Goal: Information Seeking & Learning: Learn about a topic

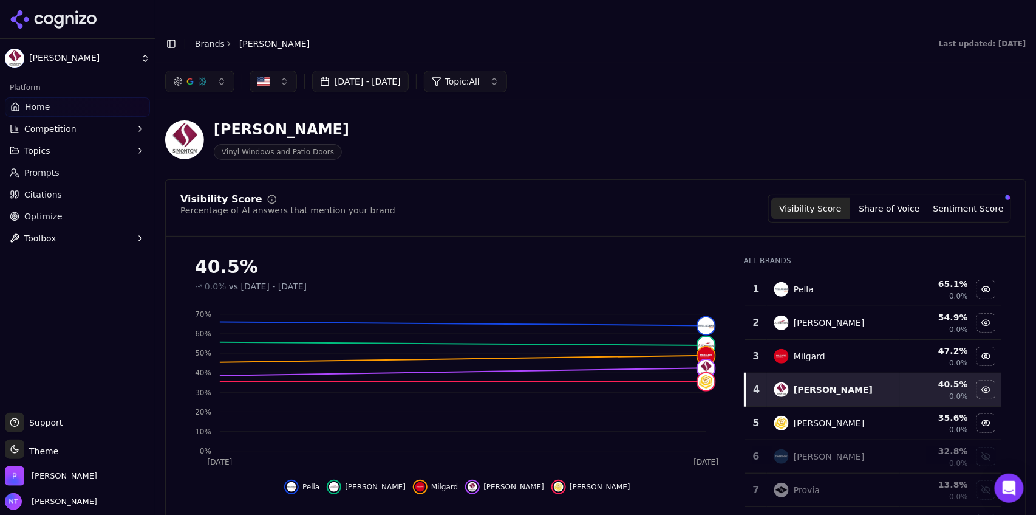
click at [173, 35] on button "Toggle Sidebar" at bounding box center [171, 43] width 17 height 17
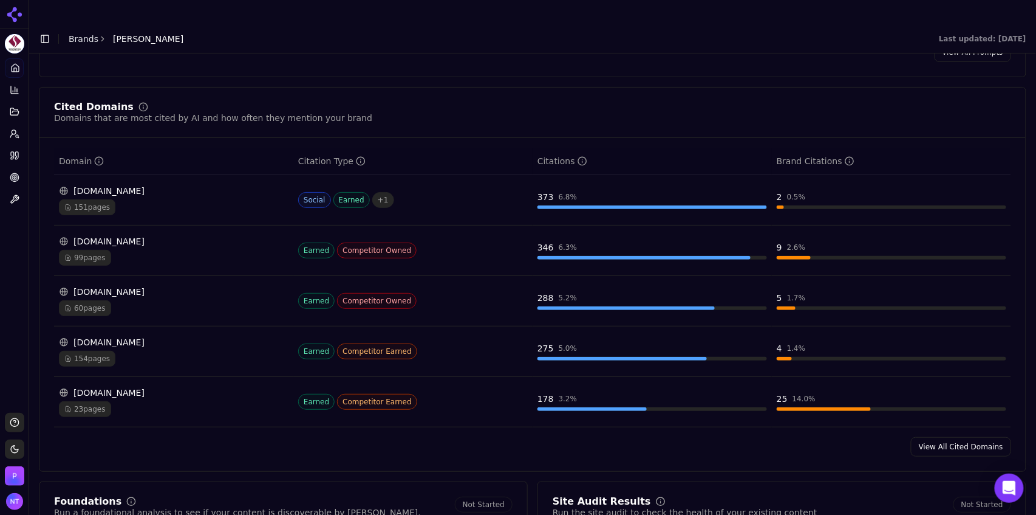
scroll to position [1250, 0]
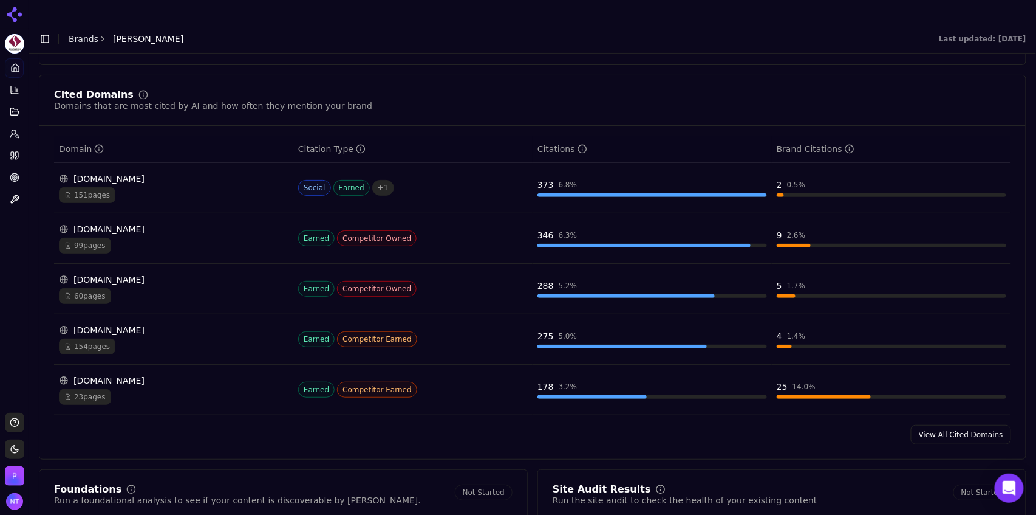
click at [621, 320] on link "View All Cited Domains" at bounding box center [961, 434] width 100 height 19
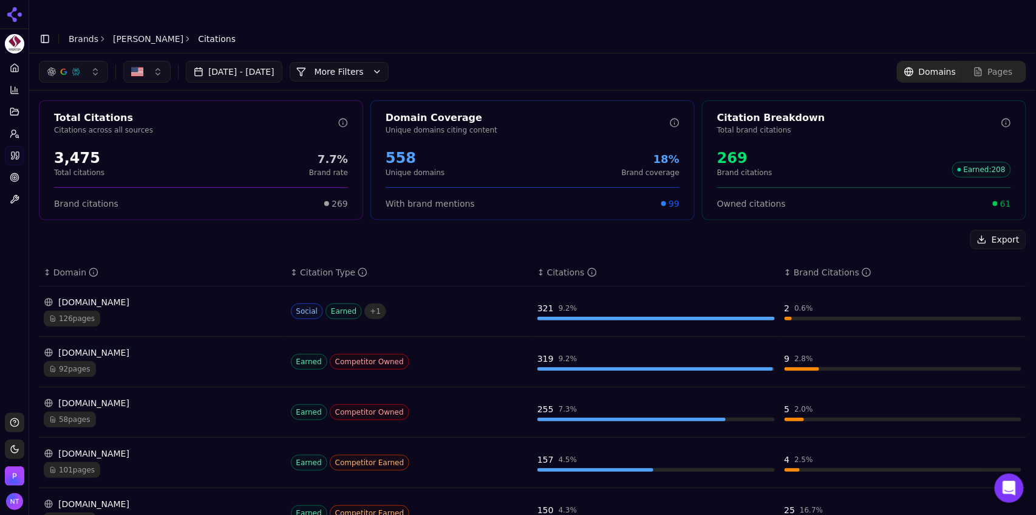
click at [389, 62] on button "More Filters" at bounding box center [339, 71] width 99 height 19
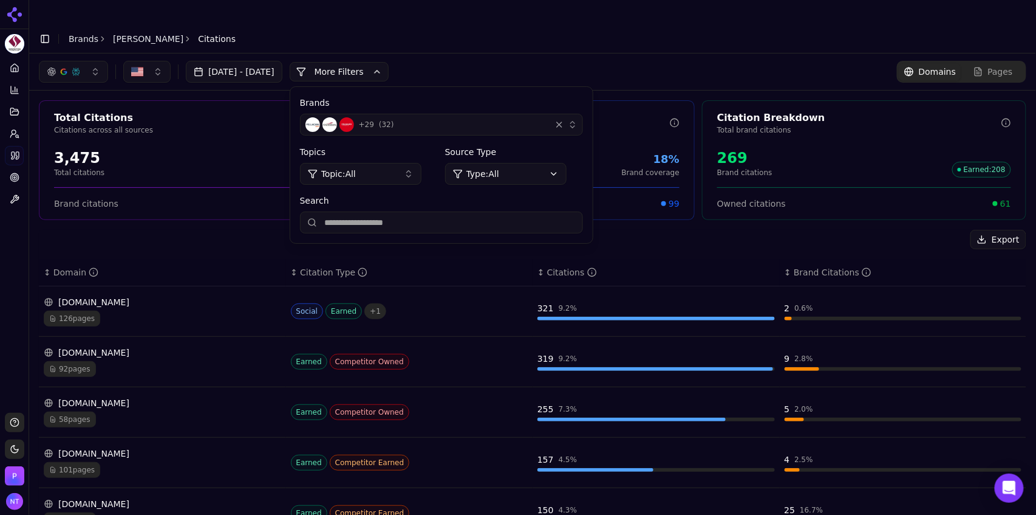
click at [501, 113] on div "Brands + 29 ( 32 ) Topics Topic: All Source Type Type: All Search" at bounding box center [441, 165] width 303 height 156
click at [498, 117] on div "+ 29 ( 32 )" at bounding box center [426, 124] width 241 height 15
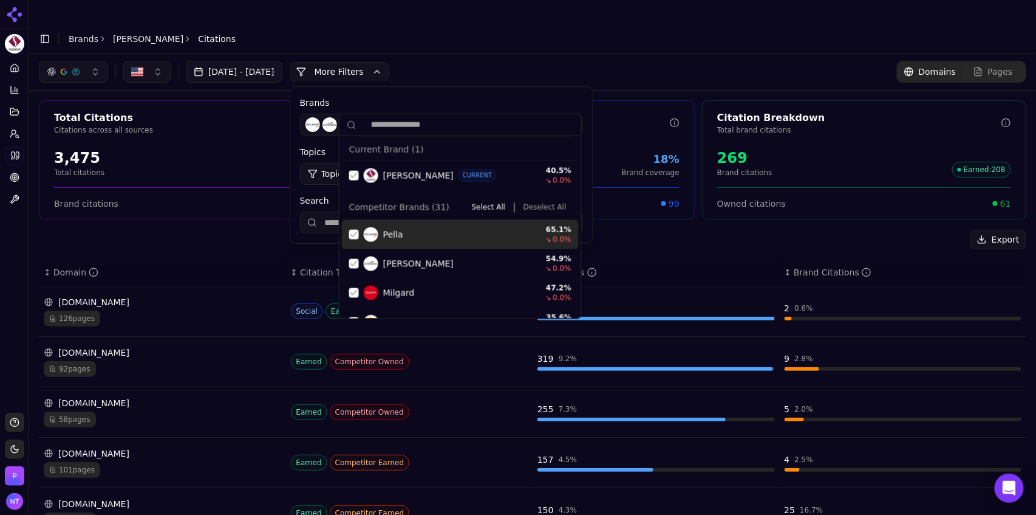
click at [540, 210] on button "Deselect All" at bounding box center [545, 207] width 53 height 15
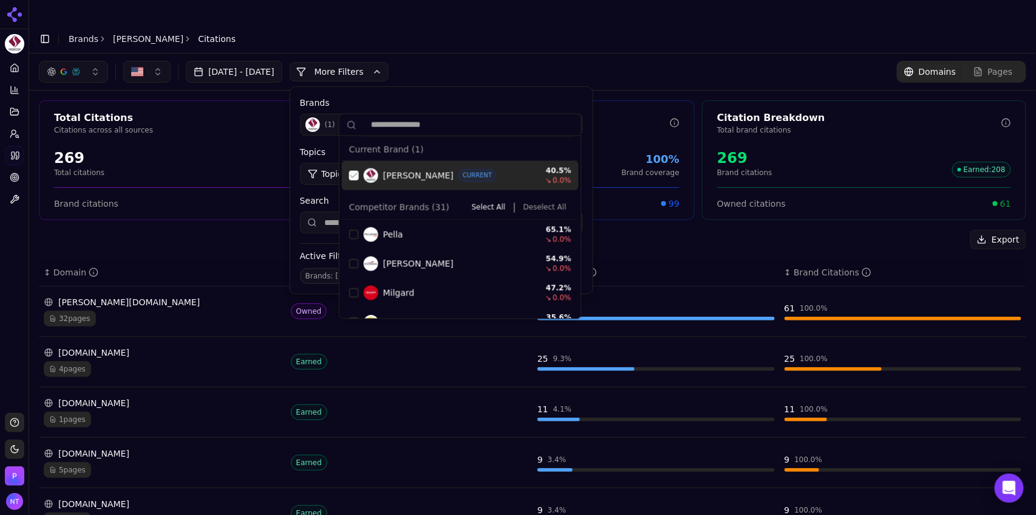
click at [355, 175] on div "Suggestions" at bounding box center [354, 176] width 10 height 10
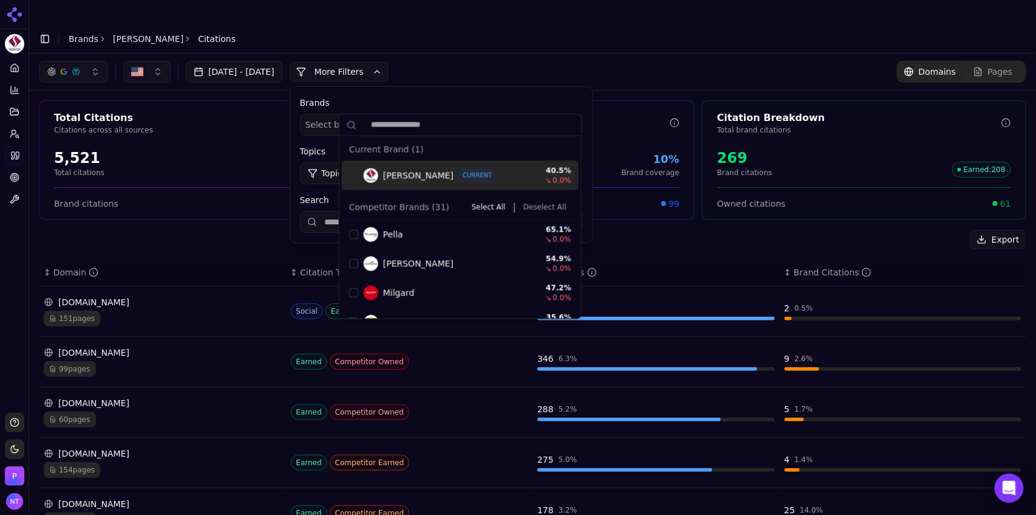
click at [496, 53] on div "Aug 13, 2025 - Sep 12, 2025 More More Filters Brands Select brands... Topics To…" at bounding box center [532, 71] width 1007 height 36
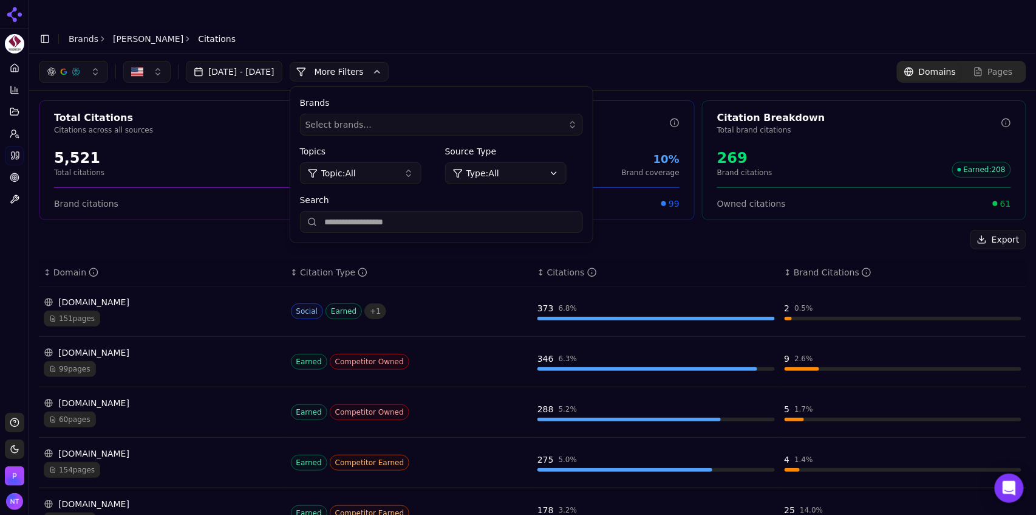
click at [389, 62] on button "More Filters" at bounding box center [339, 71] width 99 height 19
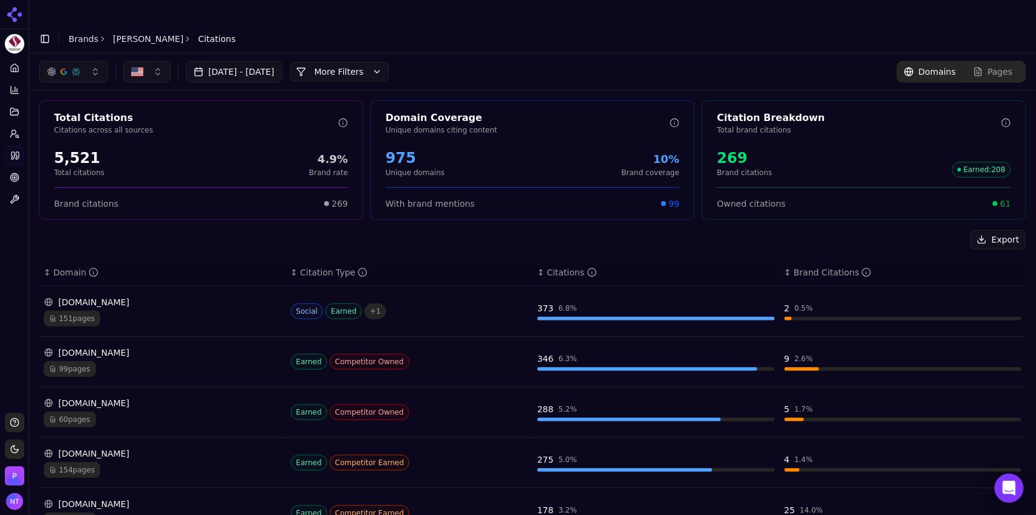
click at [156, 296] on div "reddit.com 151 pages" at bounding box center [163, 311] width 238 height 30
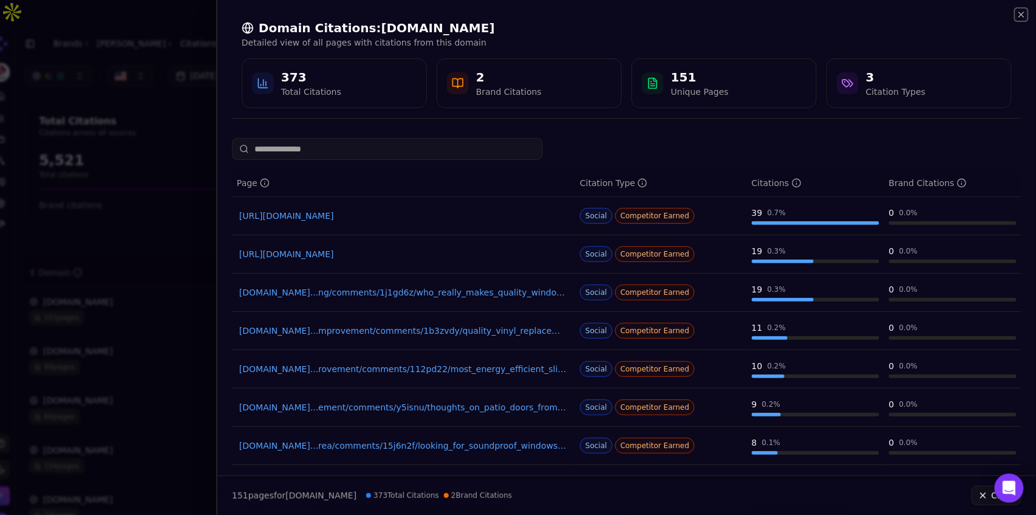
click at [621, 16] on icon "button" at bounding box center [1022, 15] width 10 height 10
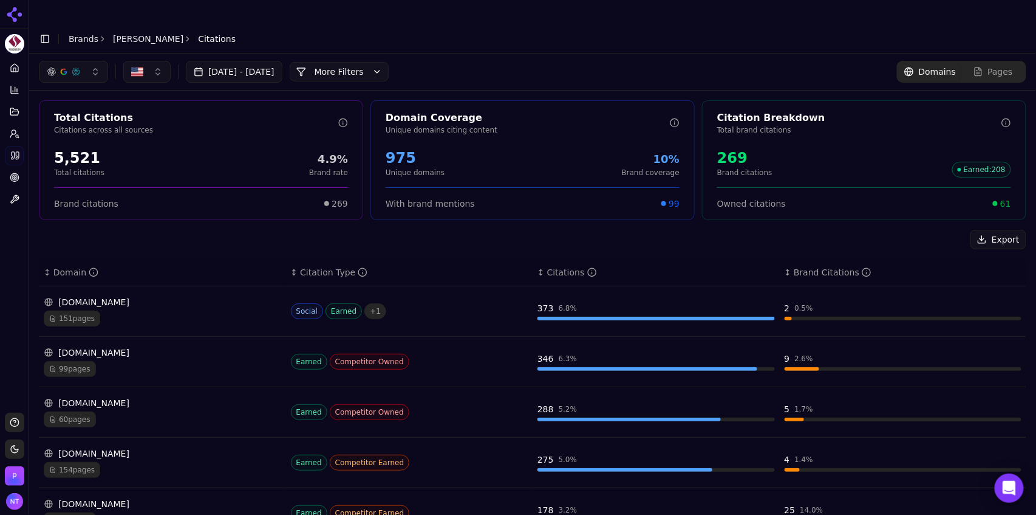
click at [373, 62] on button "More Filters" at bounding box center [339, 71] width 99 height 19
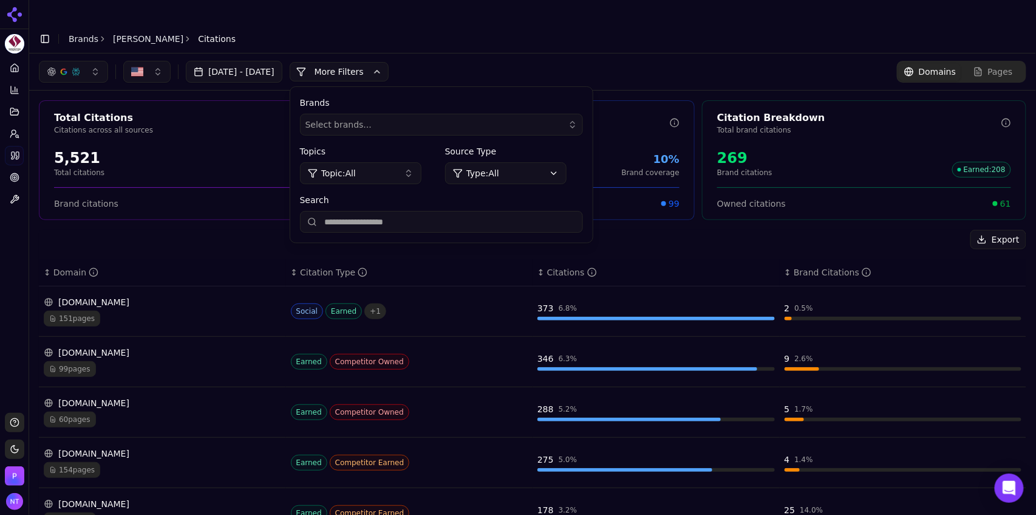
click at [403, 211] on input "Search" at bounding box center [441, 222] width 283 height 22
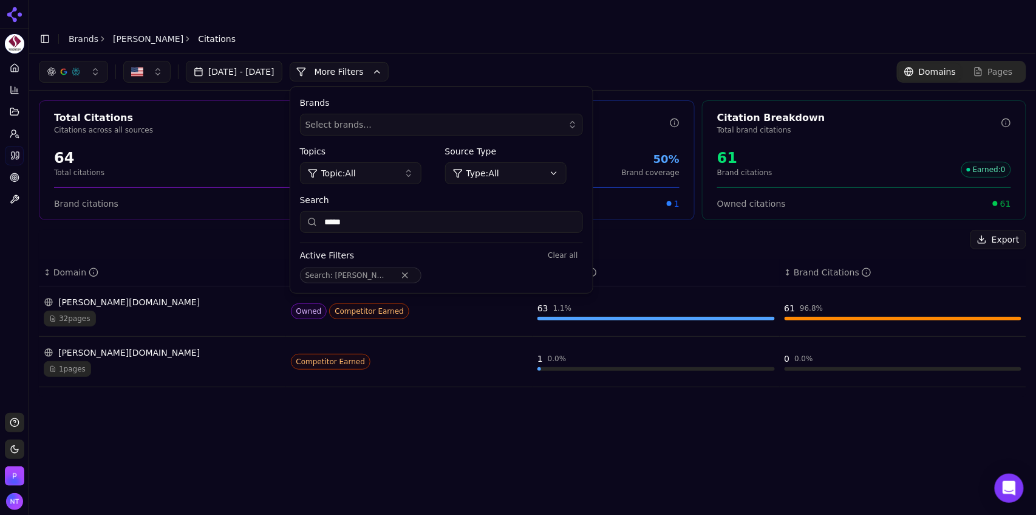
type input "*****"
click at [227, 230] on div "Export ↕ Domain ↕ Citation Type ↕ Citations ↕ Brand Citations simonton.com 32 p…" at bounding box center [533, 313] width 988 height 167
drag, startPoint x: 114, startPoint y: 282, endPoint x: 162, endPoint y: 251, distance: 56.8
click at [162, 259] on table "↕ Domain ↕ Citation Type ↕ Citations ↕ Brand Citations simonton.com 32 pages Ow…" at bounding box center [533, 323] width 988 height 128
click at [508, 248] on div "Active Filters Clear all" at bounding box center [441, 255] width 283 height 15
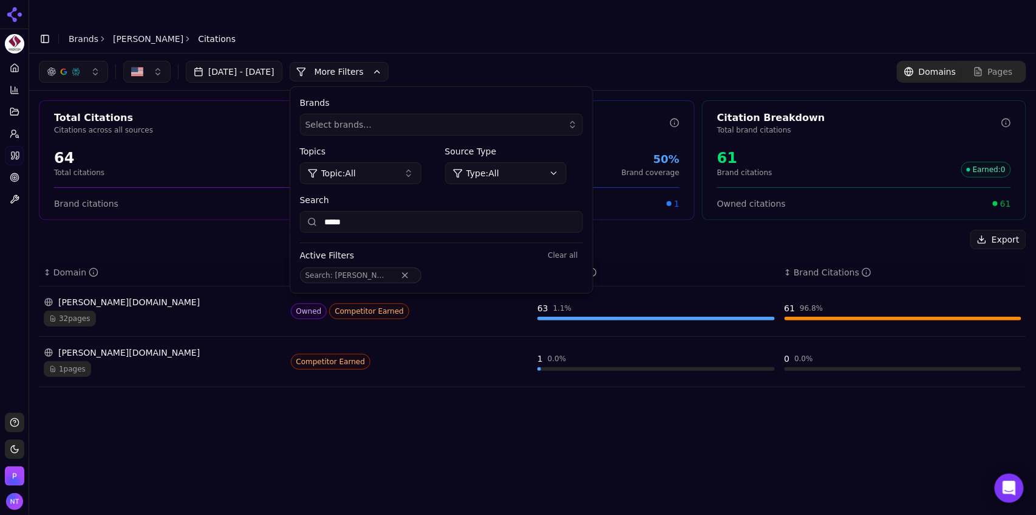
click at [160, 296] on div "simonton.com" at bounding box center [163, 302] width 238 height 12
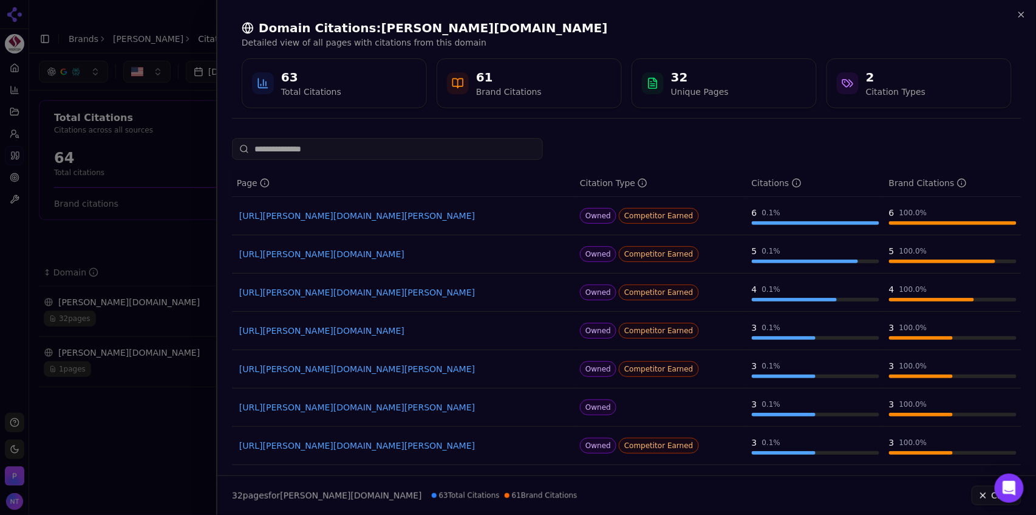
click at [169, 234] on div at bounding box center [518, 257] width 1036 height 515
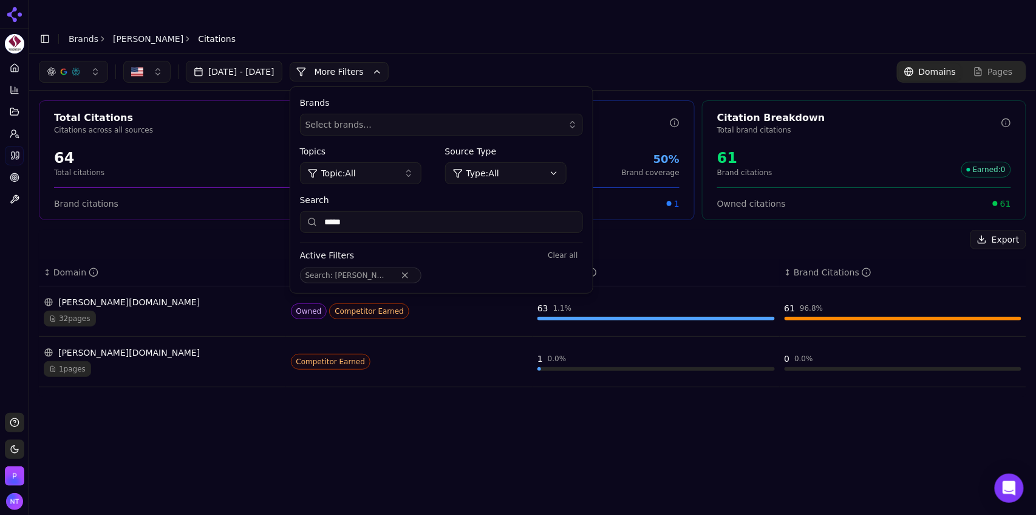
click at [407, 270] on button "Remove Search filter" at bounding box center [405, 275] width 22 height 10
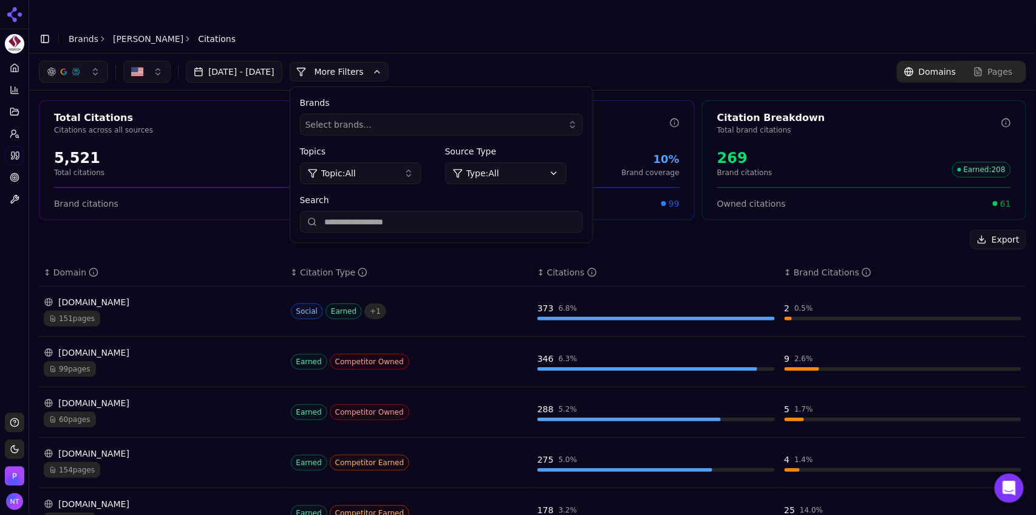
click at [151, 320] on div "[DOMAIN_NAME]" at bounding box center [163, 352] width 238 height 12
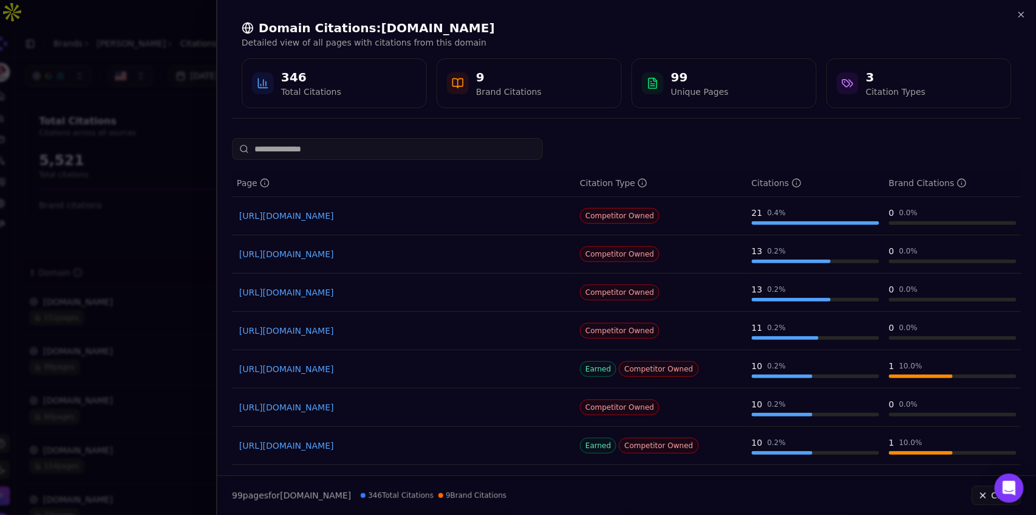
click at [621, 320] on div "99 page s for pella.com 346 Total Citations 9 Brand Citations Close" at bounding box center [626, 495] width 819 height 39
